Goal: Find specific page/section: Find specific page/section

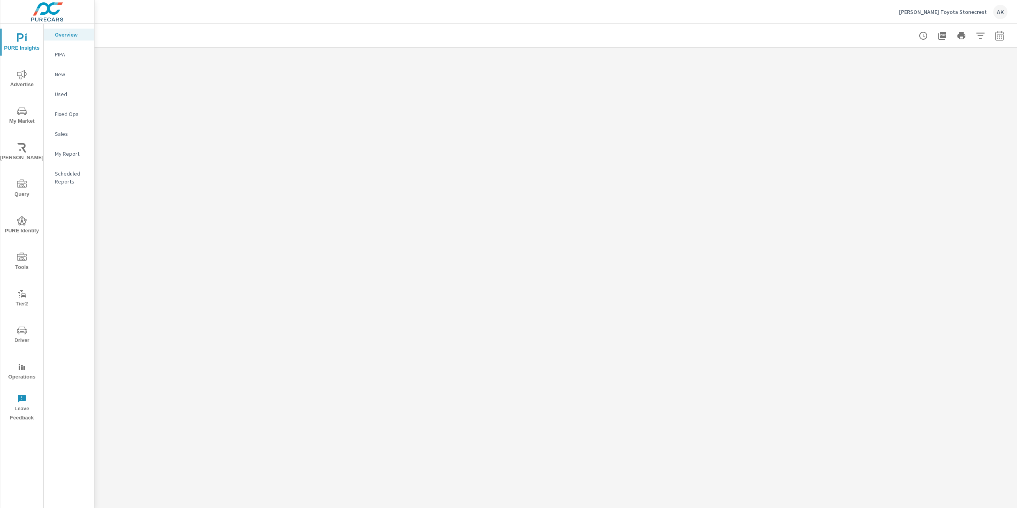
click at [16, 261] on span "Tools" at bounding box center [22, 262] width 38 height 19
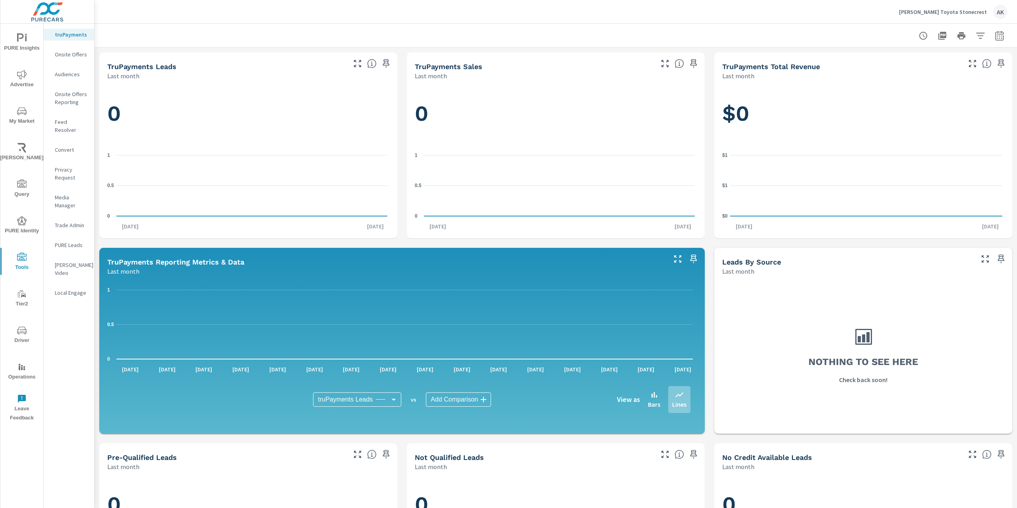
click at [21, 302] on span "Tier2" at bounding box center [22, 298] width 38 height 19
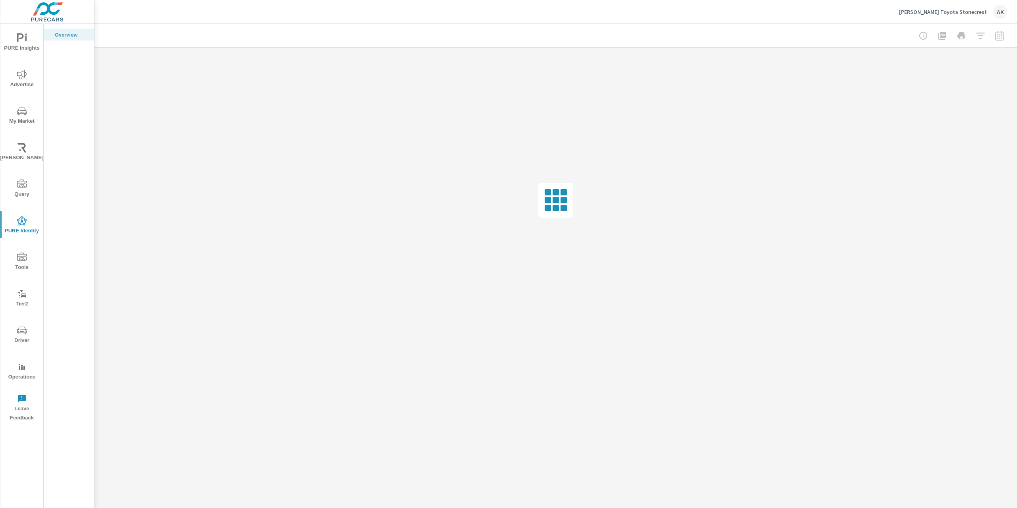
click at [18, 256] on icon "nav menu" at bounding box center [22, 258] width 10 height 10
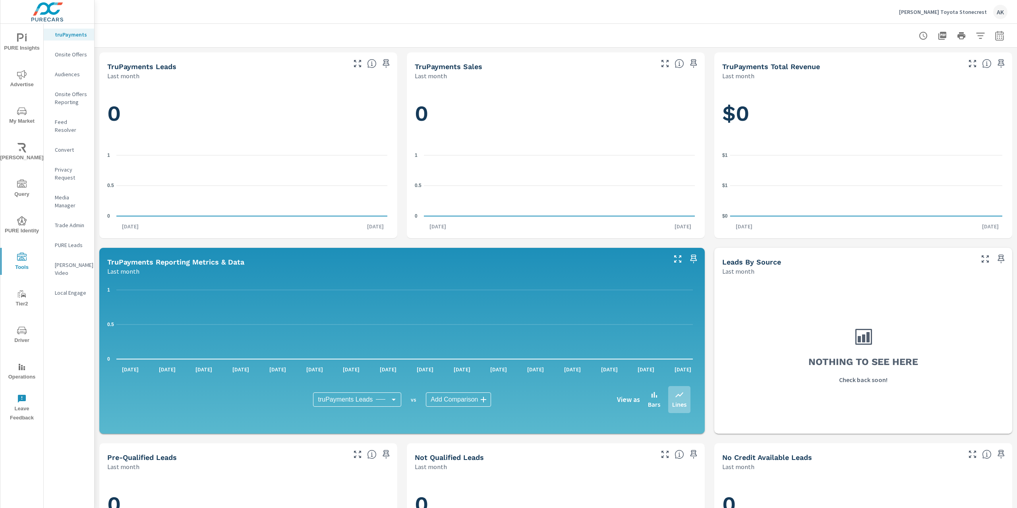
click at [25, 337] on span "Driver" at bounding box center [22, 335] width 38 height 19
